Goal: Information Seeking & Learning: Learn about a topic

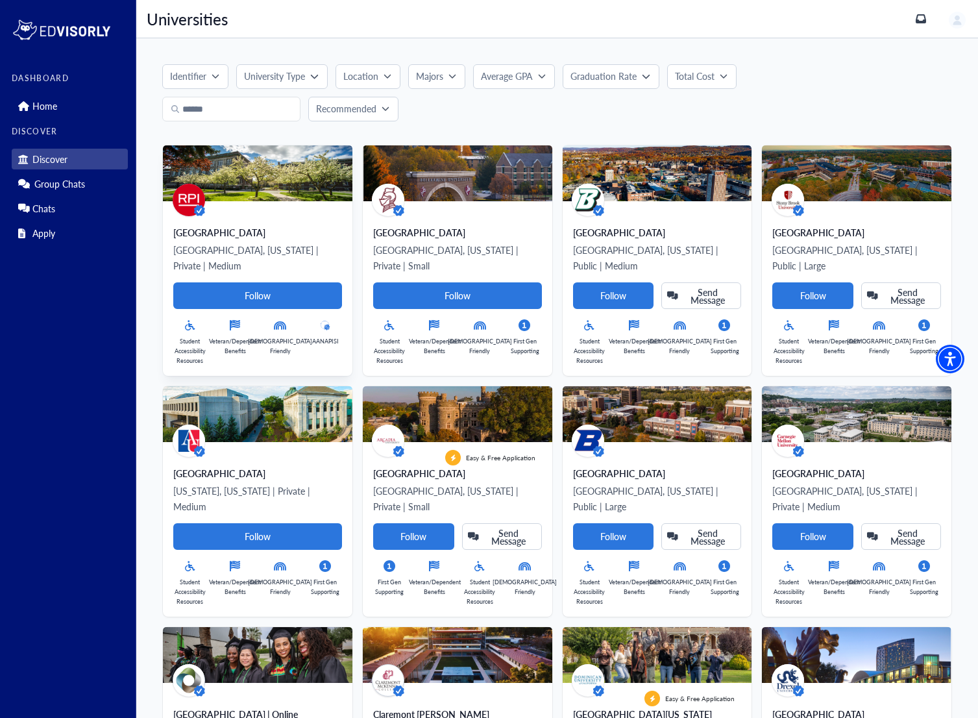
click at [268, 208] on div "[GEOGRAPHIC_DATA], [US_STATE] | Private | Medium Follow Student Accessibility R…" at bounding box center [258, 288] width 190 height 175
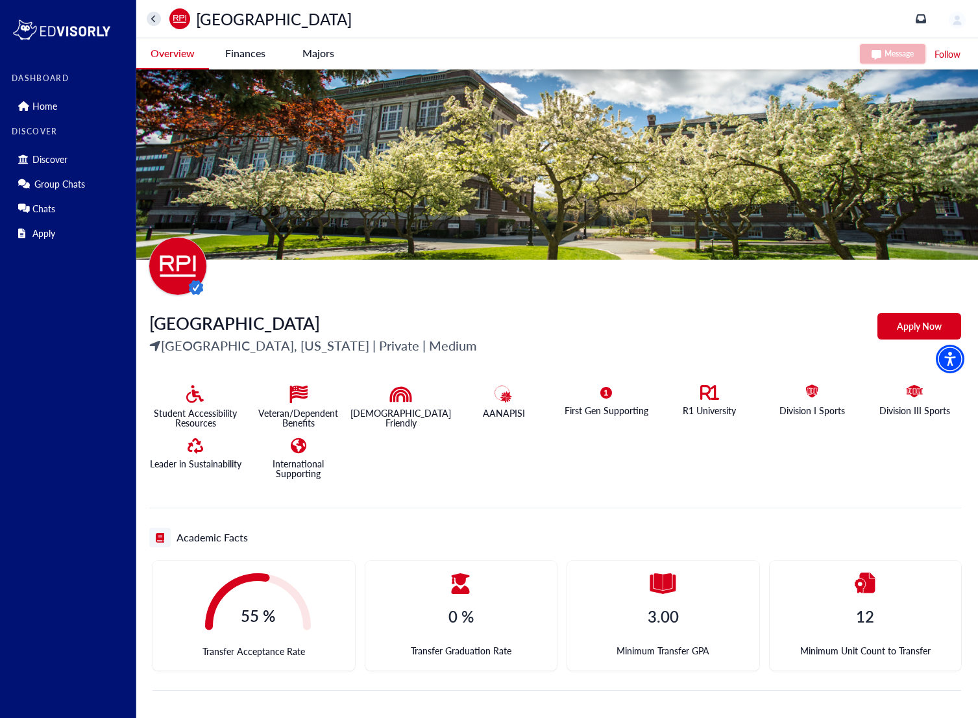
click at [937, 323] on Institute-tag "Apply Now" at bounding box center [919, 326] width 84 height 27
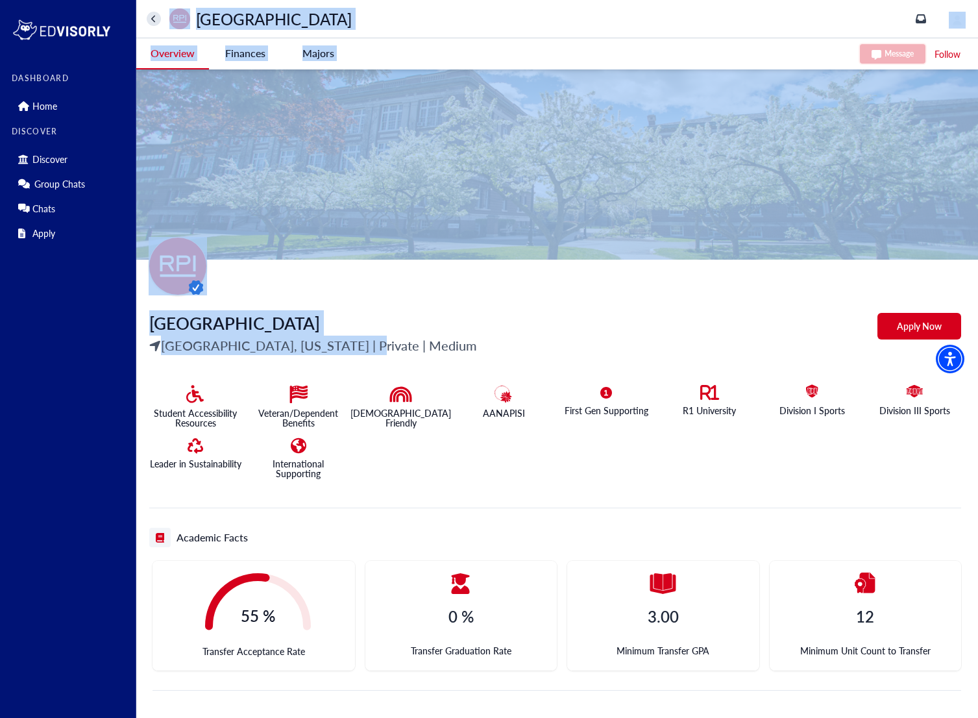
drag, startPoint x: 352, startPoint y: 350, endPoint x: 132, endPoint y: 340, distance: 220.3
click at [178, 343] on p "[GEOGRAPHIC_DATA], [US_STATE] | Private | Medium" at bounding box center [313, 345] width 328 height 19
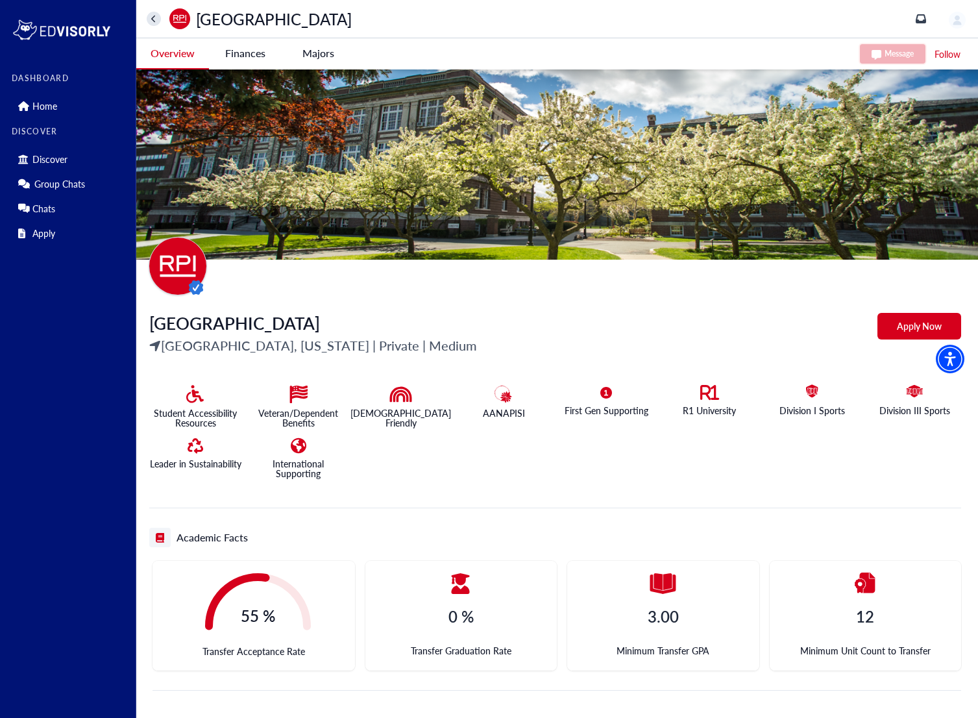
drag, startPoint x: 266, startPoint y: 324, endPoint x: 468, endPoint y: 325, distance: 201.8
click at [467, 325] on div "[GEOGRAPHIC_DATA], [US_STATE] | Private | Medium Apply Now" at bounding box center [555, 337] width 812 height 55
click at [468, 325] on div "[GEOGRAPHIC_DATA], [US_STATE] | Private | Medium Apply Now" at bounding box center [555, 337] width 812 height 55
drag, startPoint x: 312, startPoint y: 343, endPoint x: 384, endPoint y: 345, distance: 72.7
click at [384, 345] on p "[GEOGRAPHIC_DATA], [US_STATE] | Private | Medium" at bounding box center [313, 345] width 328 height 19
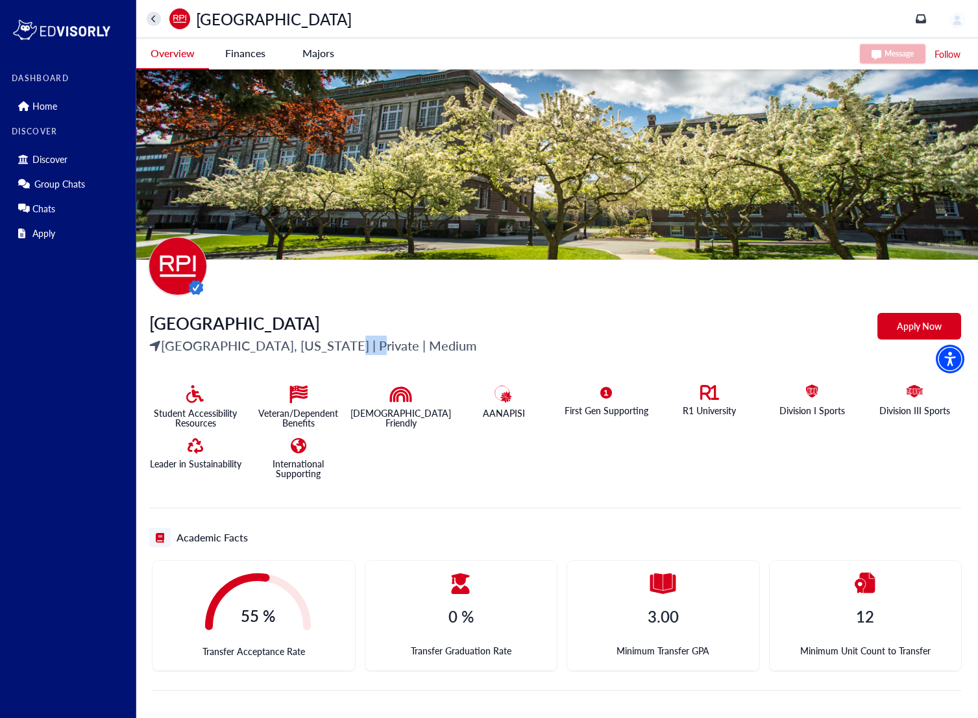
click at [384, 345] on p "[GEOGRAPHIC_DATA], [US_STATE] | Private | Medium" at bounding box center [313, 345] width 328 height 19
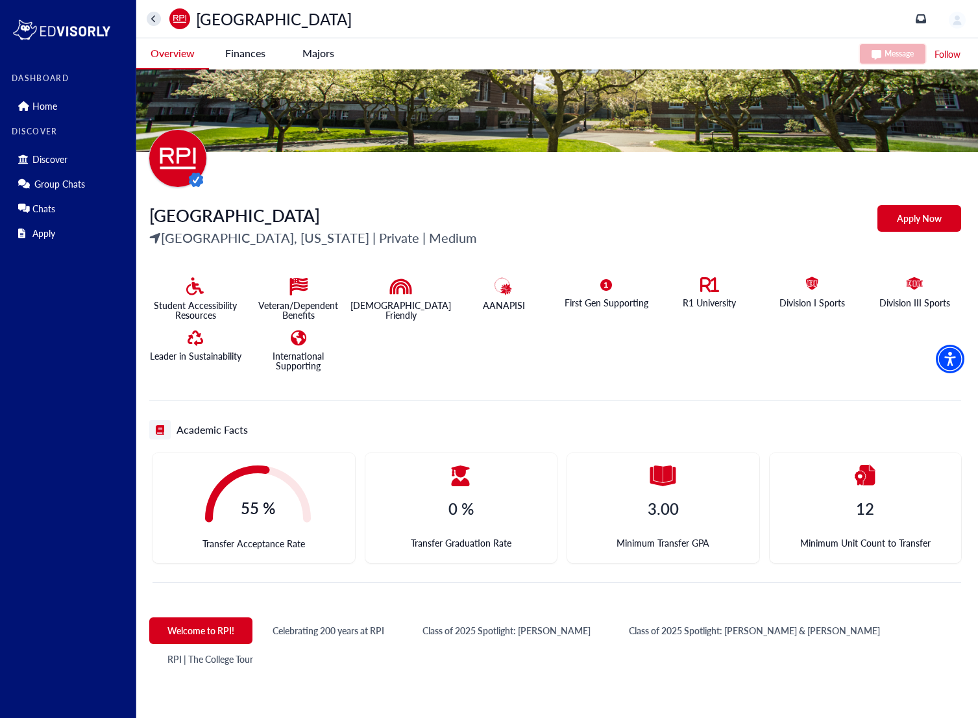
scroll to position [107, 0]
drag, startPoint x: 471, startPoint y: 508, endPoint x: 537, endPoint y: 513, distance: 67.0
click at [471, 508] on h4 "0 %" at bounding box center [460, 509] width 25 height 19
click at [657, 510] on h4 "3.00" at bounding box center [663, 509] width 31 height 19
click at [859, 514] on h4 "12" at bounding box center [865, 509] width 18 height 19
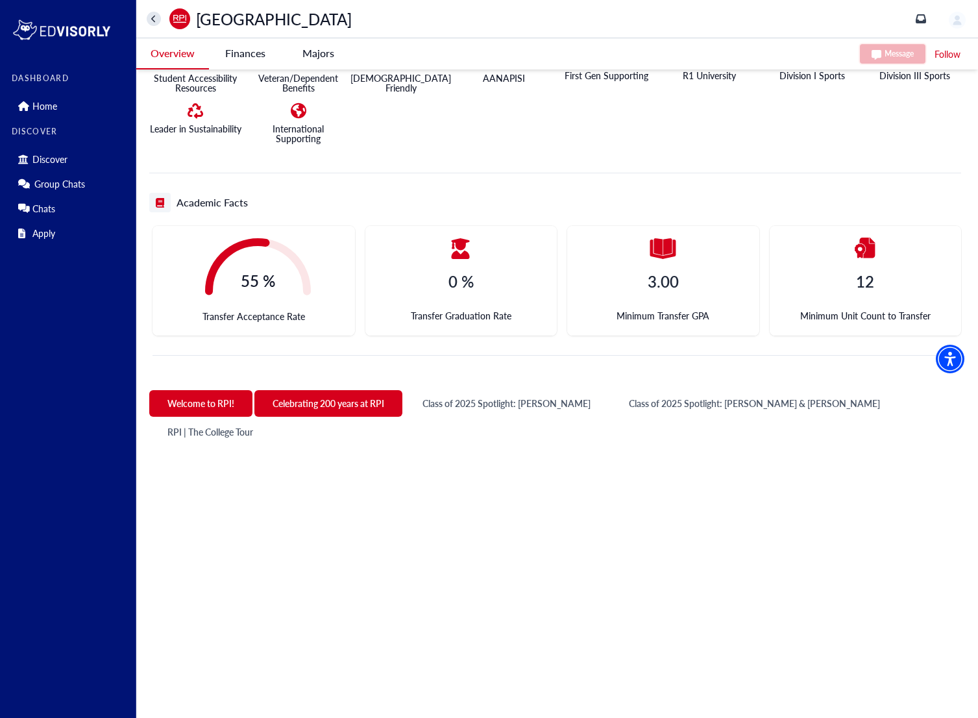
scroll to position [490, 0]
